Goal: Task Accomplishment & Management: Use online tool/utility

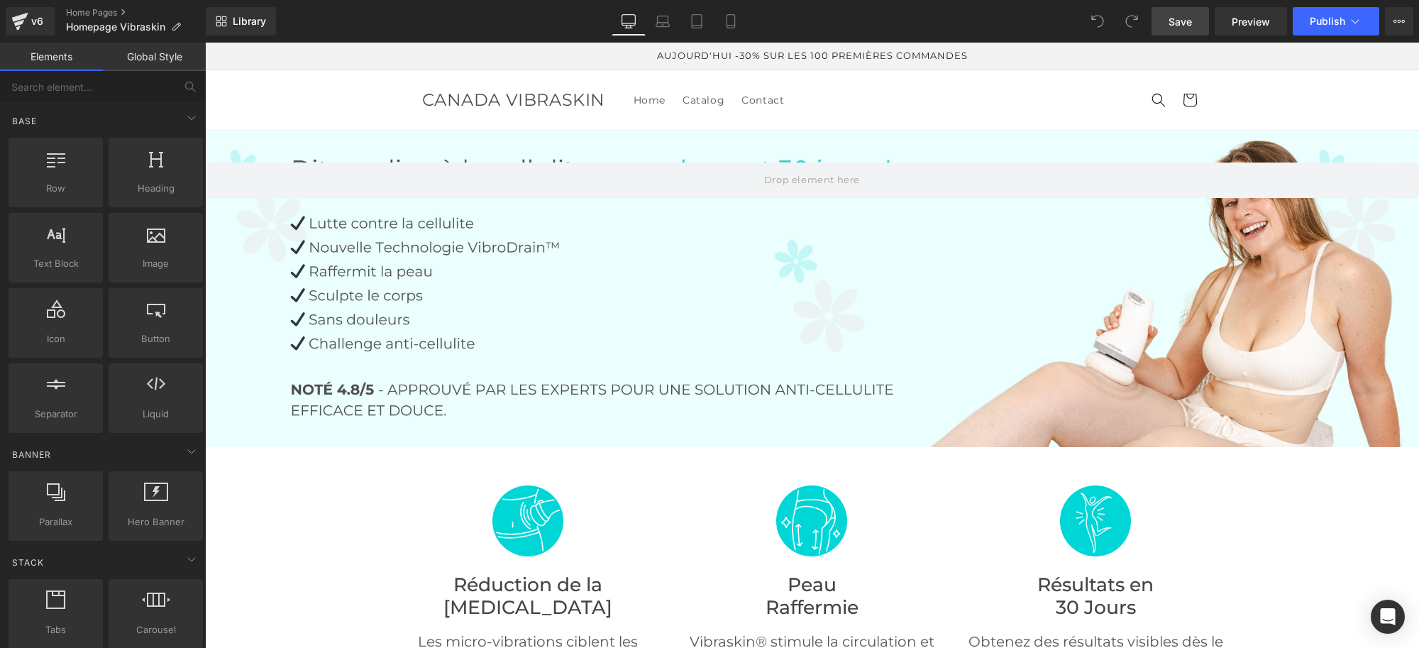
click at [1171, 23] on span "Save" at bounding box center [1180, 21] width 23 height 15
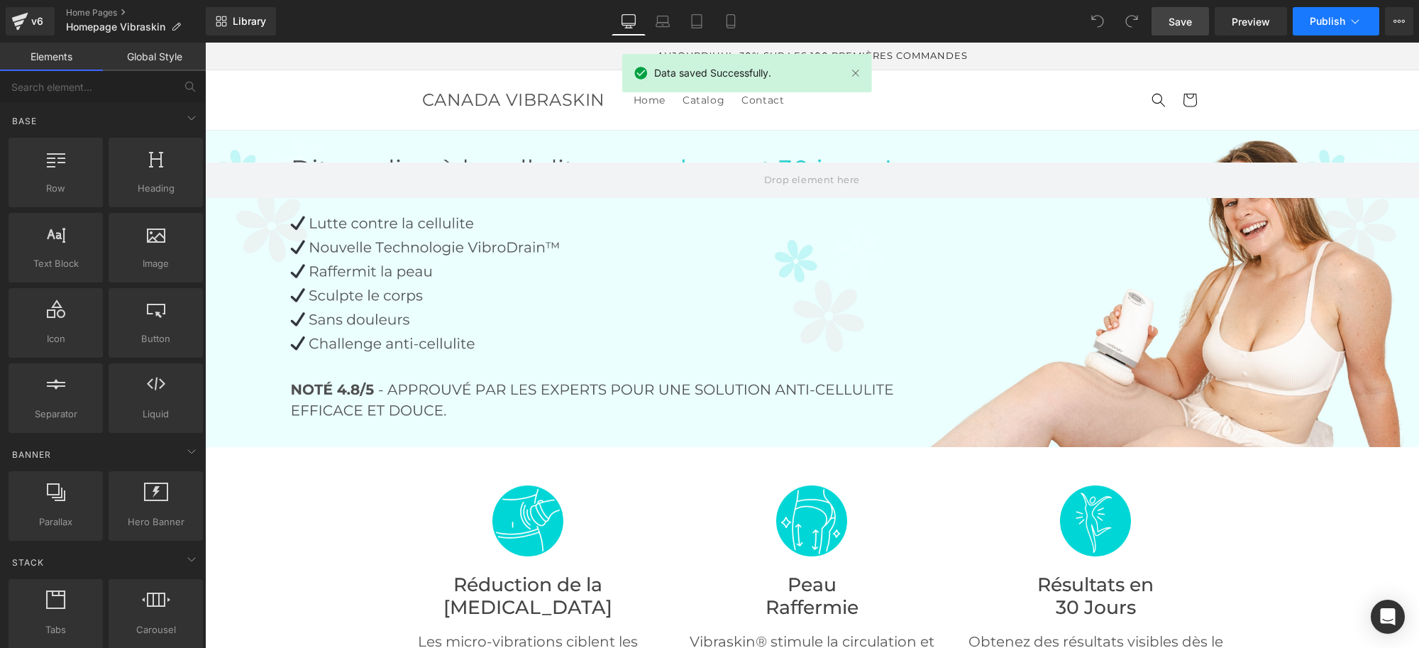
click at [1314, 18] on span "Publish" at bounding box center [1327, 21] width 35 height 11
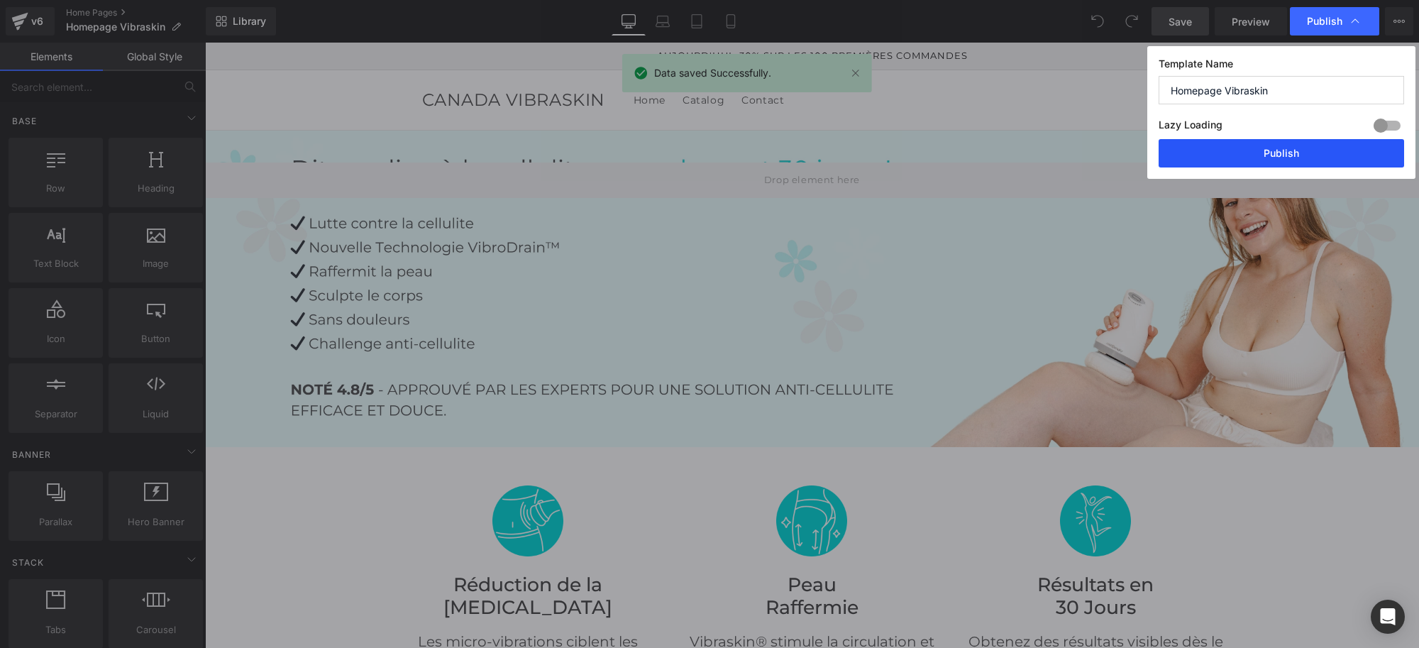
drag, startPoint x: 1238, startPoint y: 144, endPoint x: 1030, endPoint y: 101, distance: 212.2
click at [1238, 144] on button "Publish" at bounding box center [1282, 153] width 246 height 28
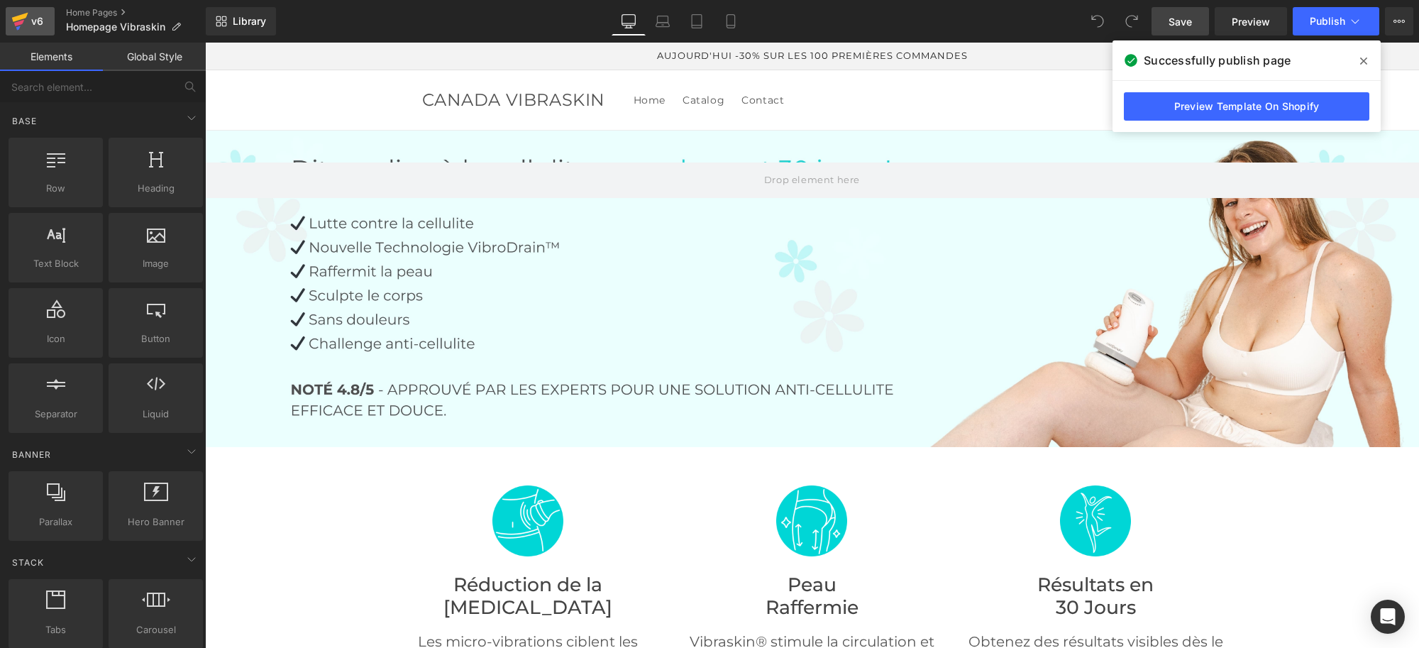
click at [25, 22] on icon at bounding box center [19, 21] width 17 height 35
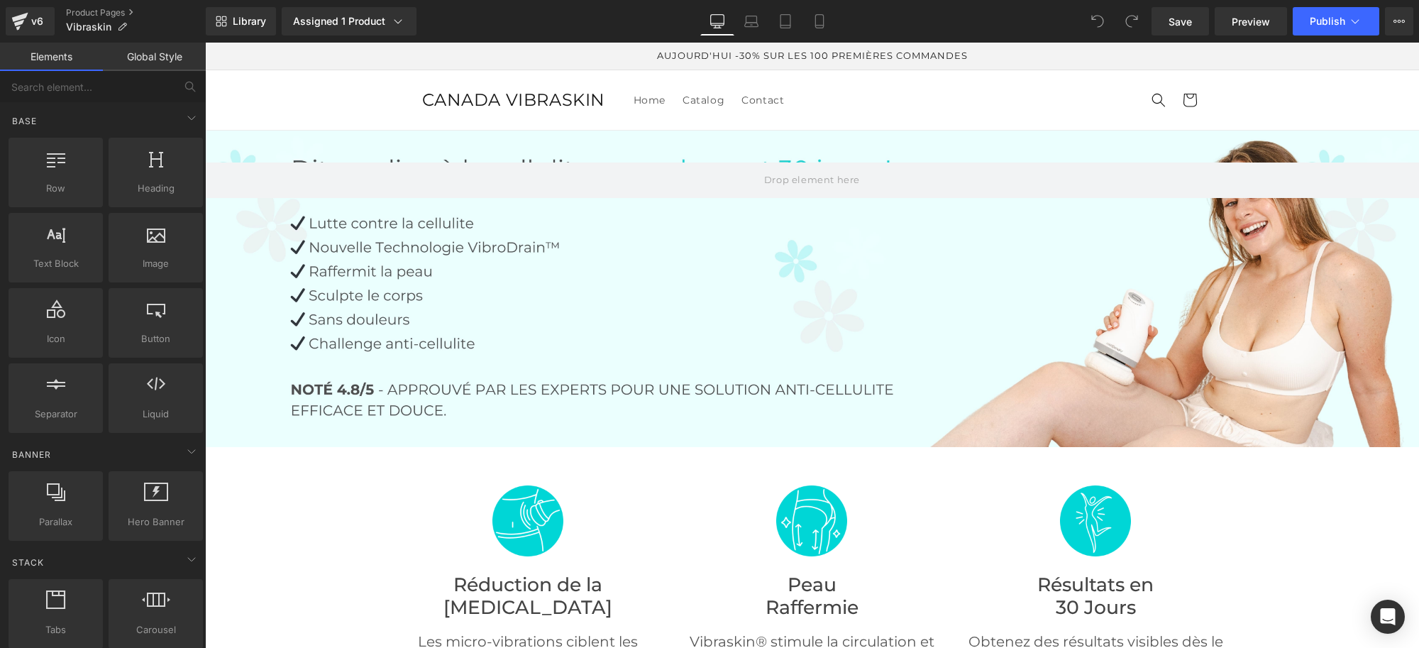
click at [510, 98] on span "CANADA VIBRASKIN" at bounding box center [514, 99] width 184 height 21
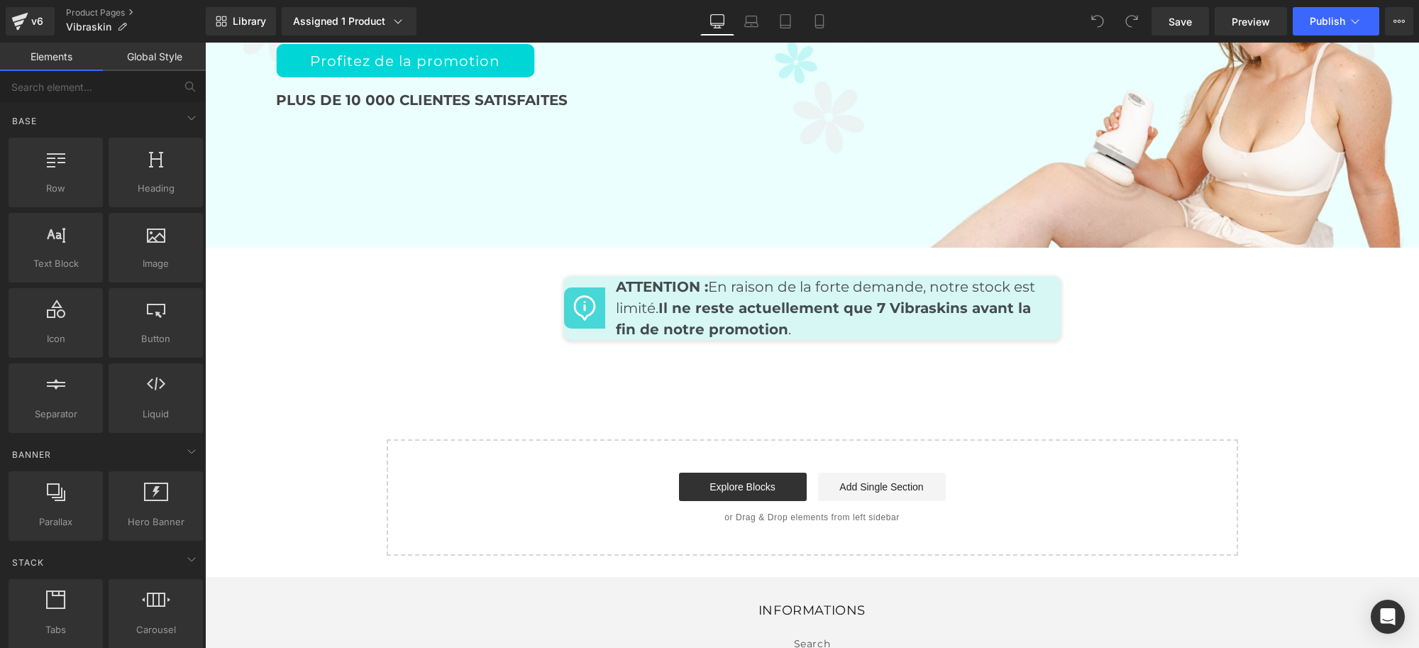
scroll to position [6151, 0]
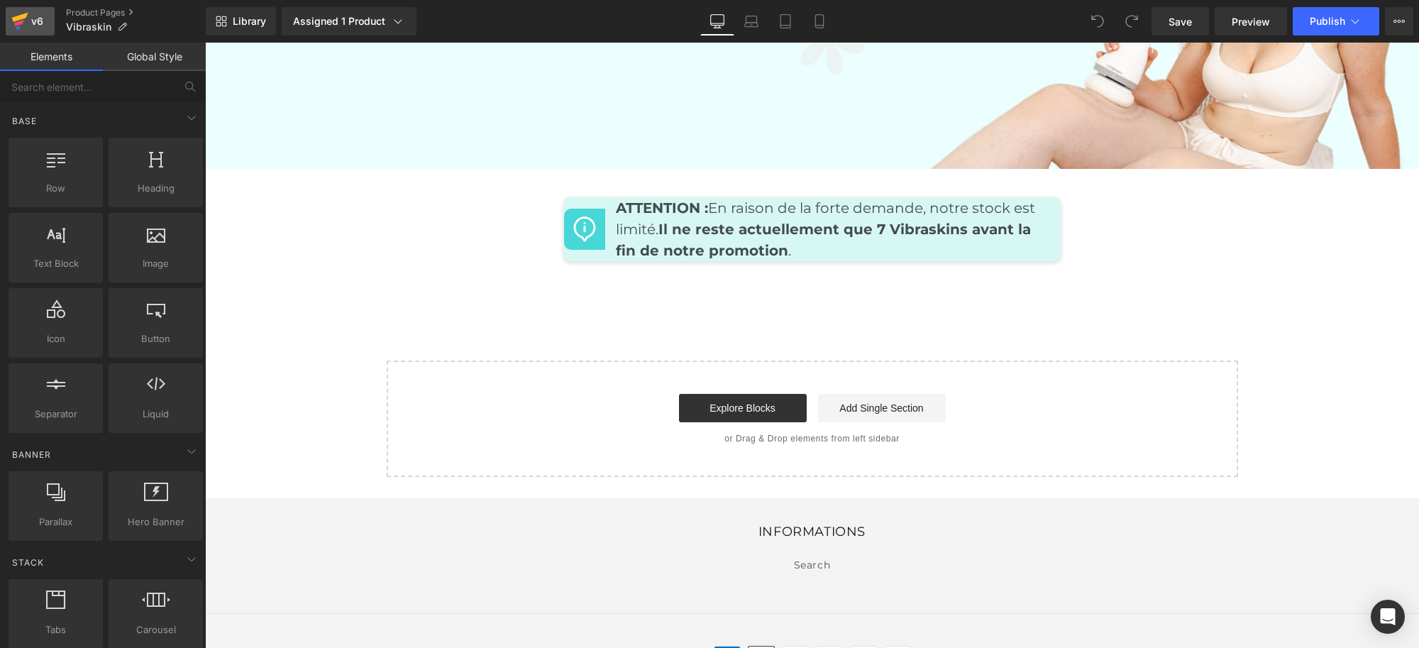
click at [36, 15] on div "v6" at bounding box center [37, 21] width 18 height 18
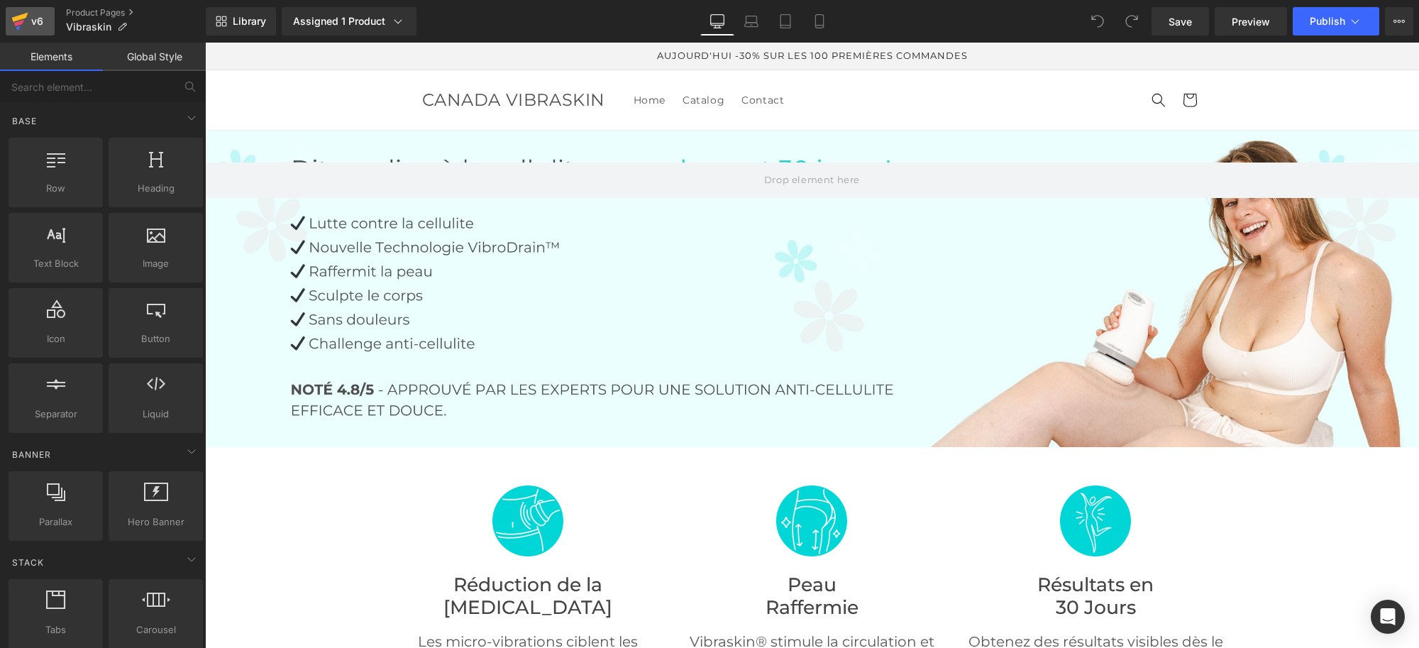
click at [32, 16] on div "v6" at bounding box center [37, 21] width 18 height 18
click at [1169, 22] on span "Save" at bounding box center [1180, 21] width 23 height 15
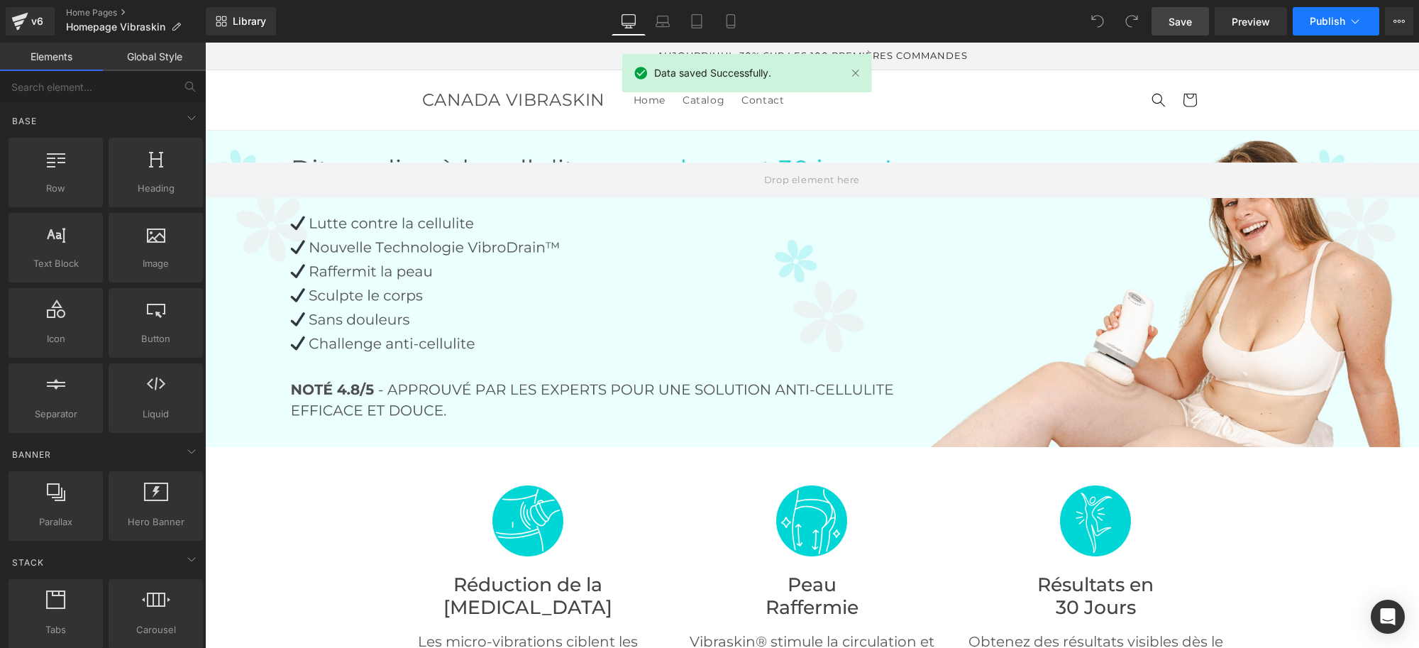
click at [1335, 18] on span "Publish" at bounding box center [1327, 21] width 35 height 11
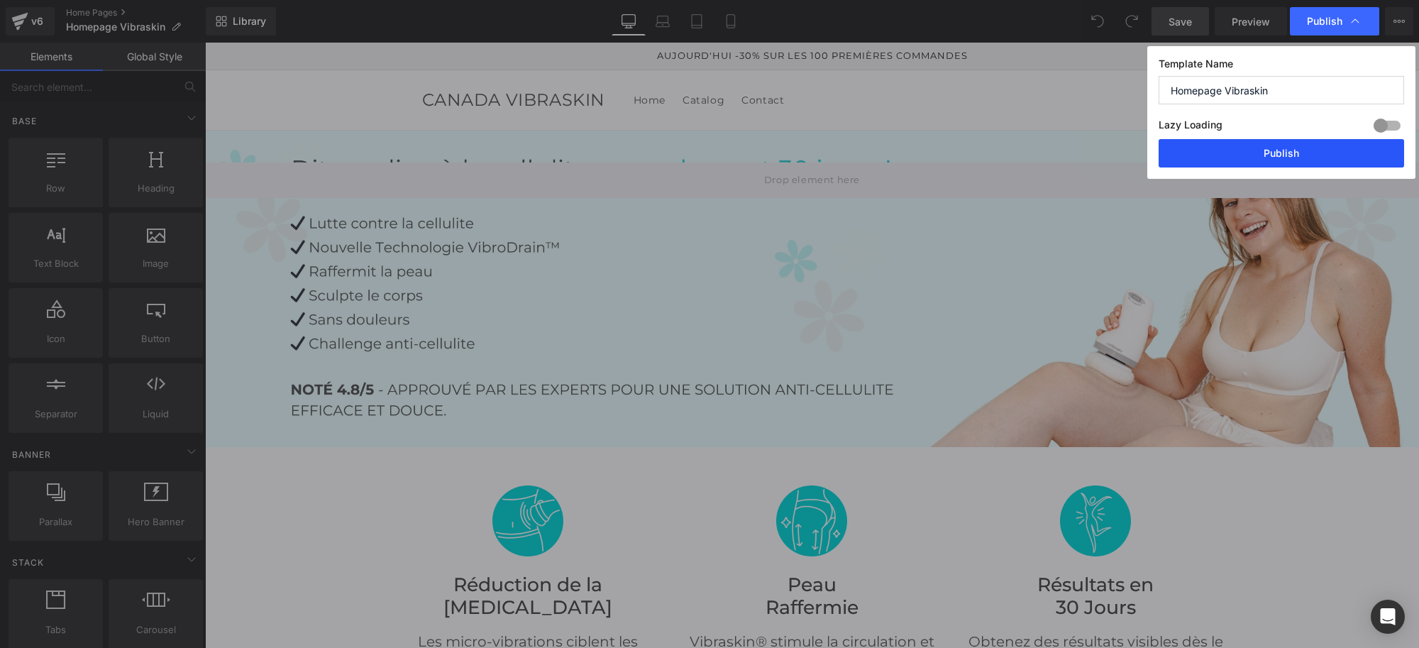
drag, startPoint x: 1284, startPoint y: 153, endPoint x: 1079, endPoint y: 111, distance: 210.0
click at [1284, 153] on button "Publish" at bounding box center [1282, 153] width 246 height 28
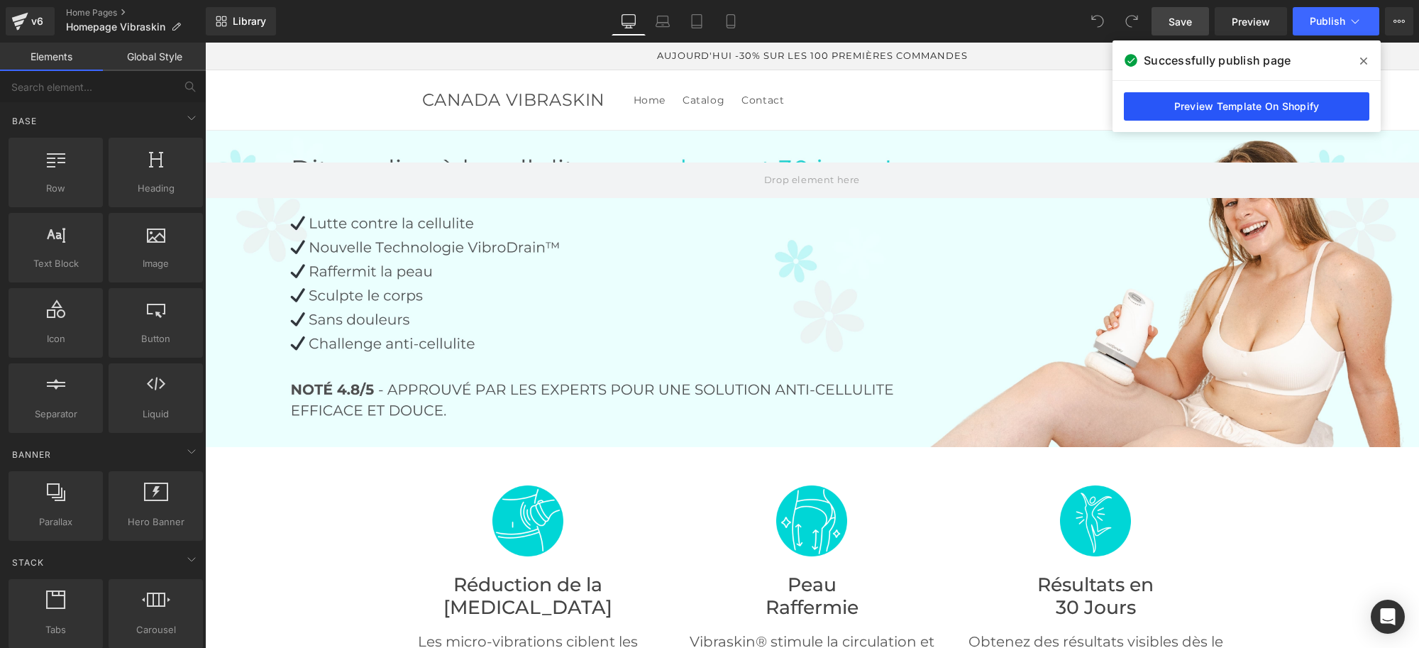
click at [1253, 110] on link "Preview Template On Shopify" at bounding box center [1247, 106] width 246 height 28
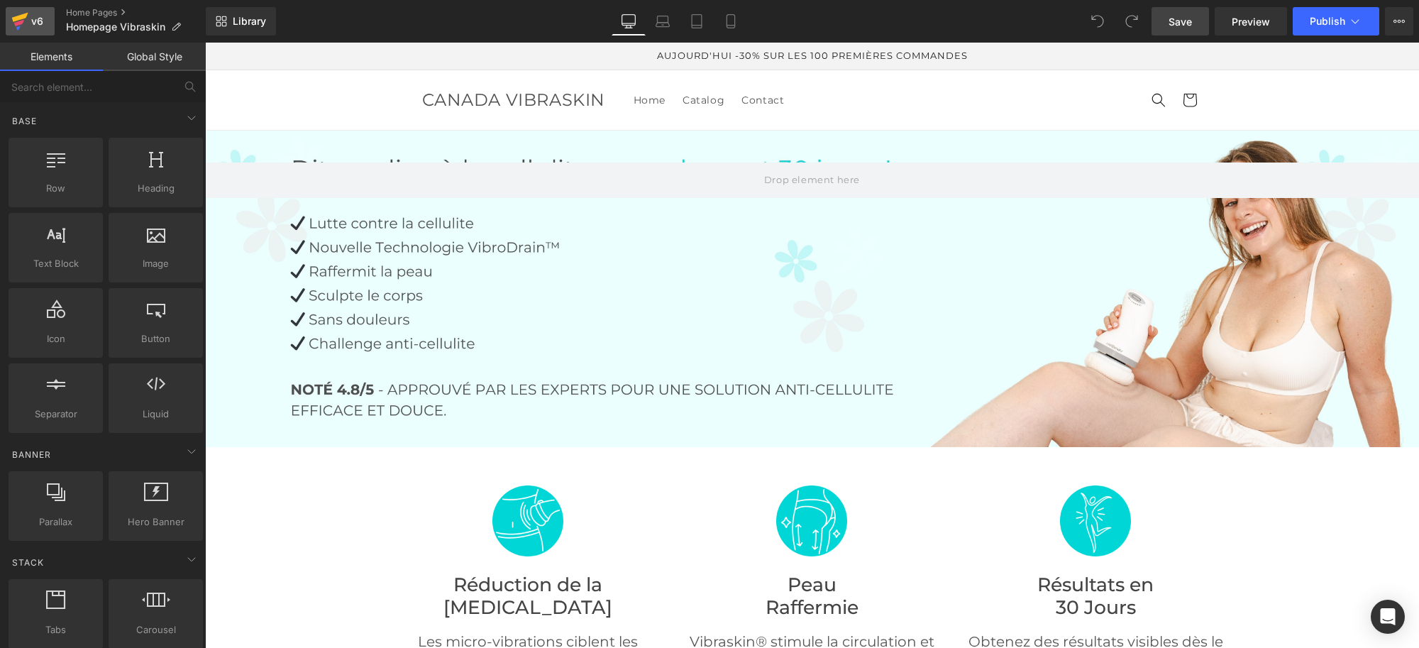
click at [33, 14] on div "v6" at bounding box center [37, 21] width 18 height 18
